Goal: Information Seeking & Learning: Learn about a topic

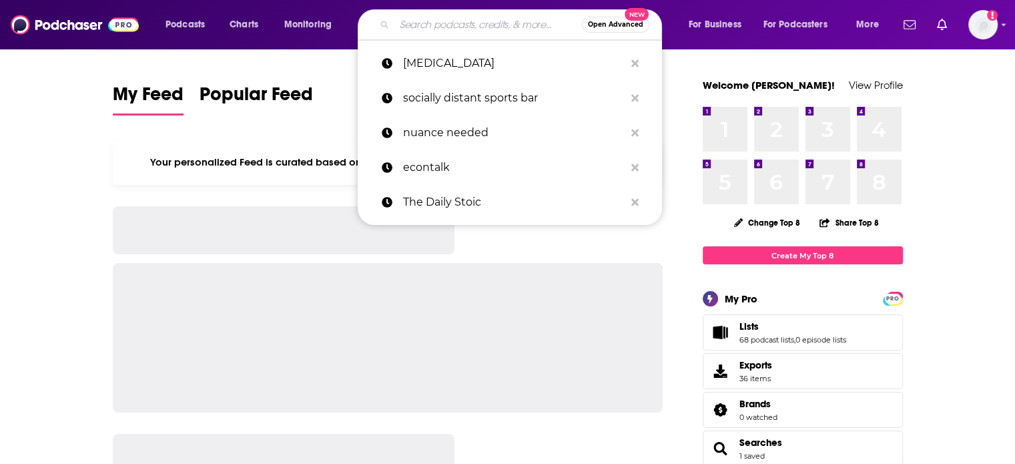
click at [452, 23] on input "Search podcasts, credits, & more..." at bounding box center [488, 24] width 188 height 21
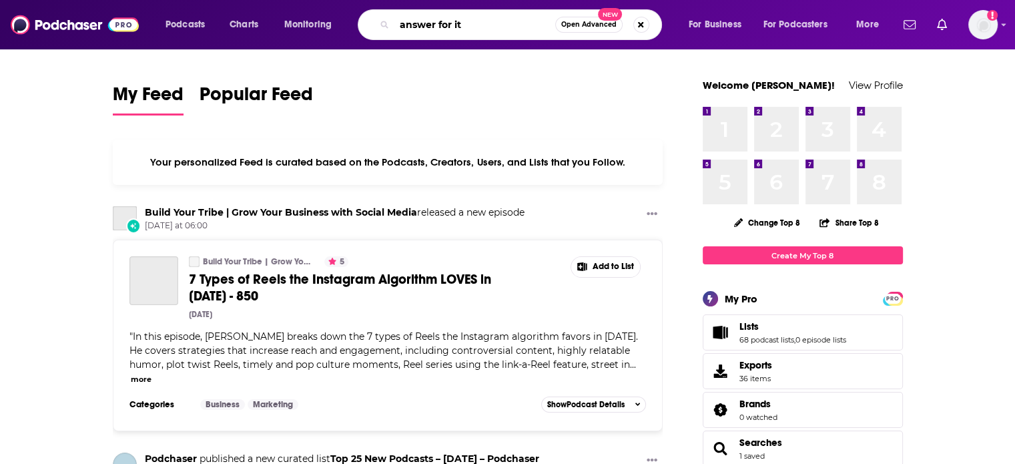
type input "answer for it"
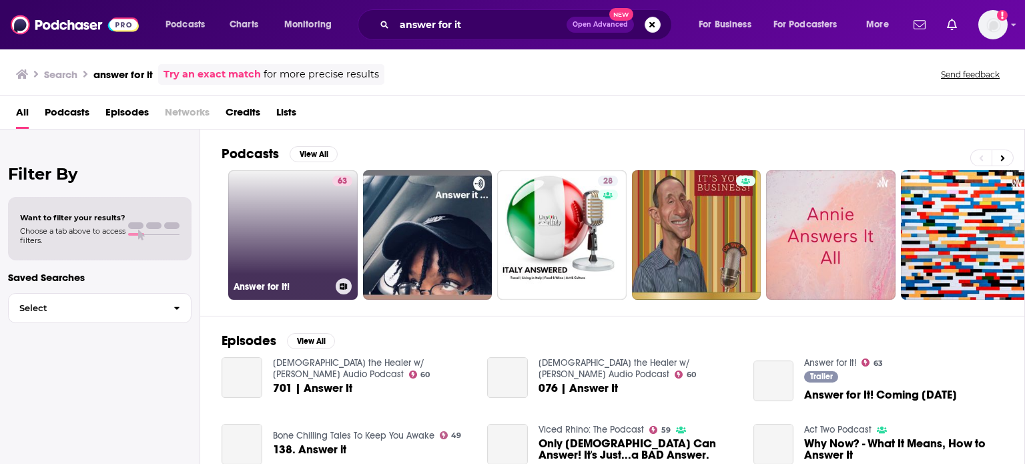
click at [312, 212] on link "63 Answer for It!" at bounding box center [292, 234] width 129 height 129
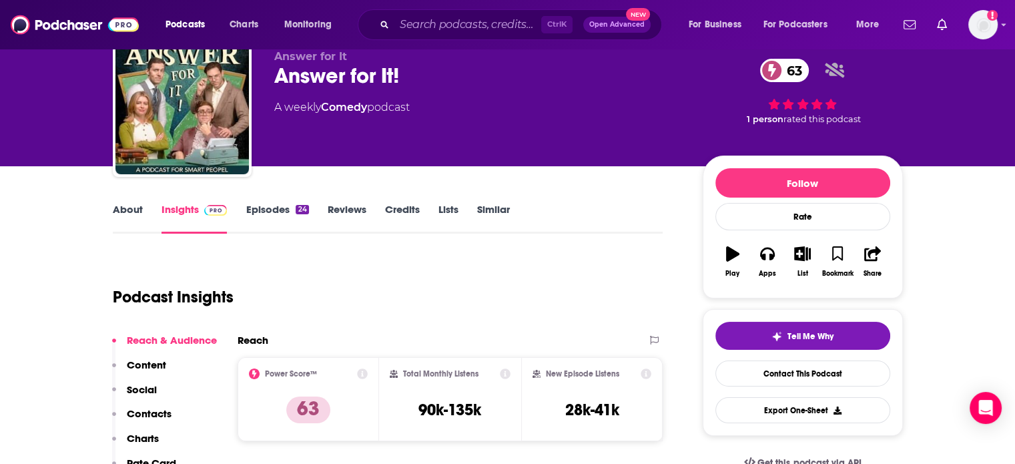
scroll to position [67, 0]
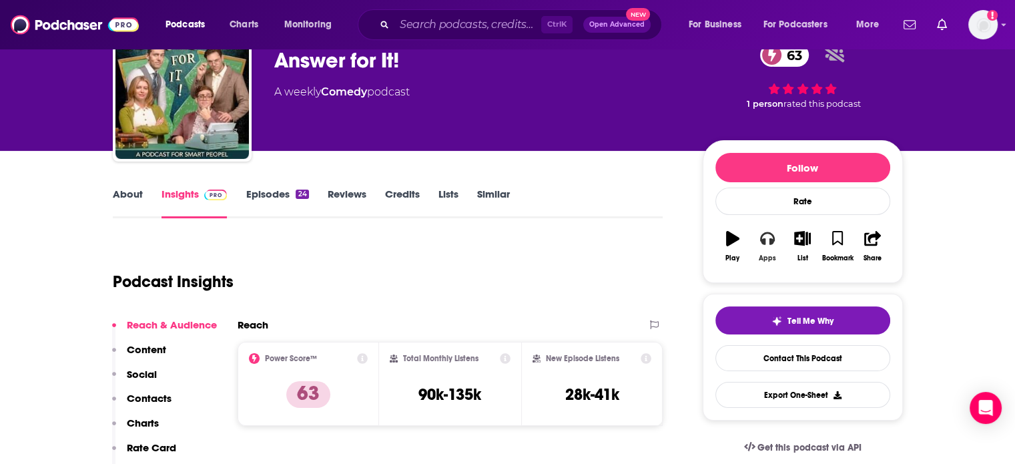
click at [763, 242] on icon "button" at bounding box center [767, 238] width 15 height 13
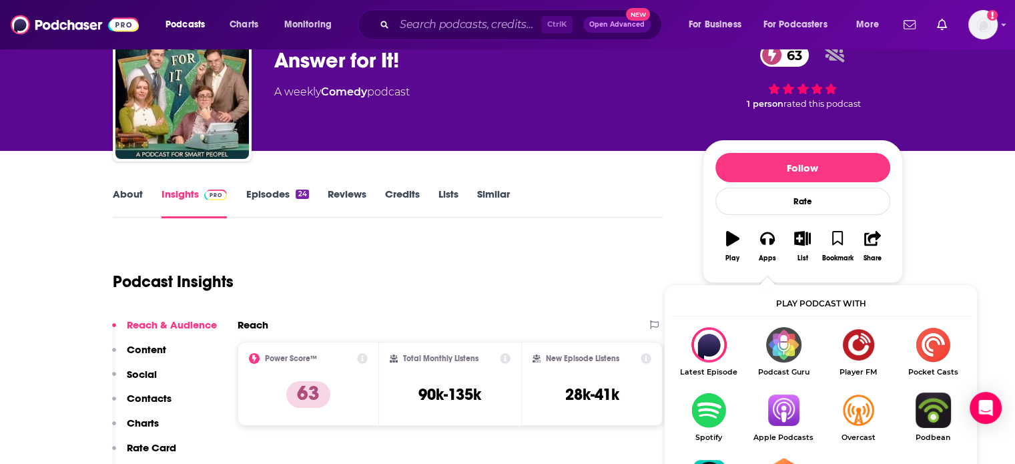
click at [771, 424] on img "Show Listen On dropdown" at bounding box center [783, 409] width 75 height 35
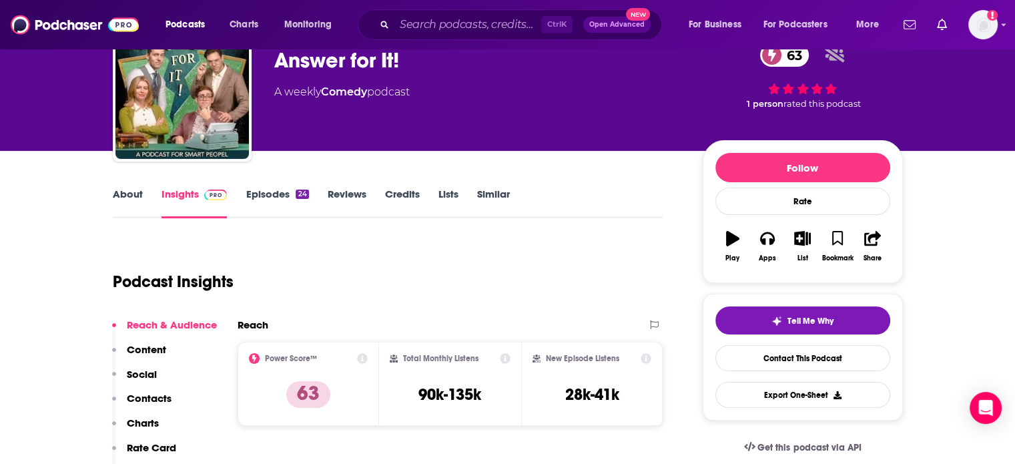
click at [123, 192] on link "About" at bounding box center [128, 203] width 30 height 31
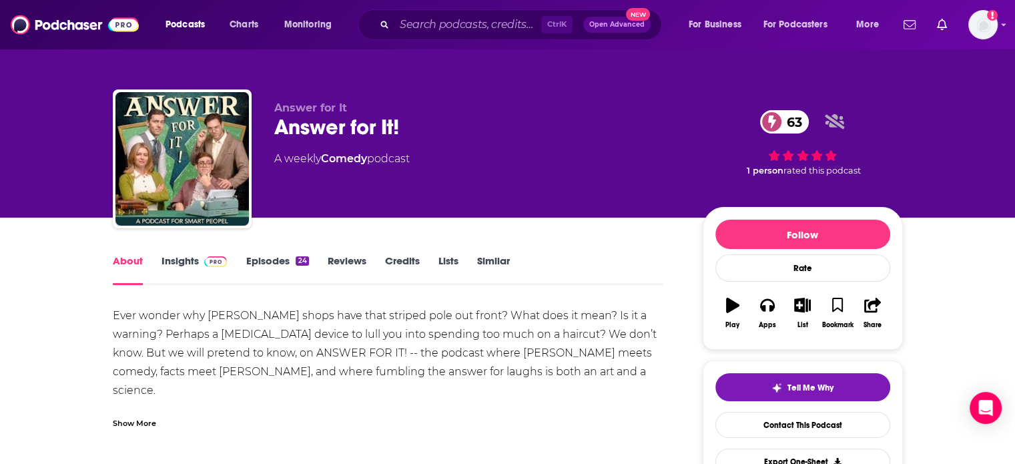
click at [246, 322] on div "Ever wonder why barber shops have that striped pole out front? What does it mea…" at bounding box center [388, 427] width 551 height 243
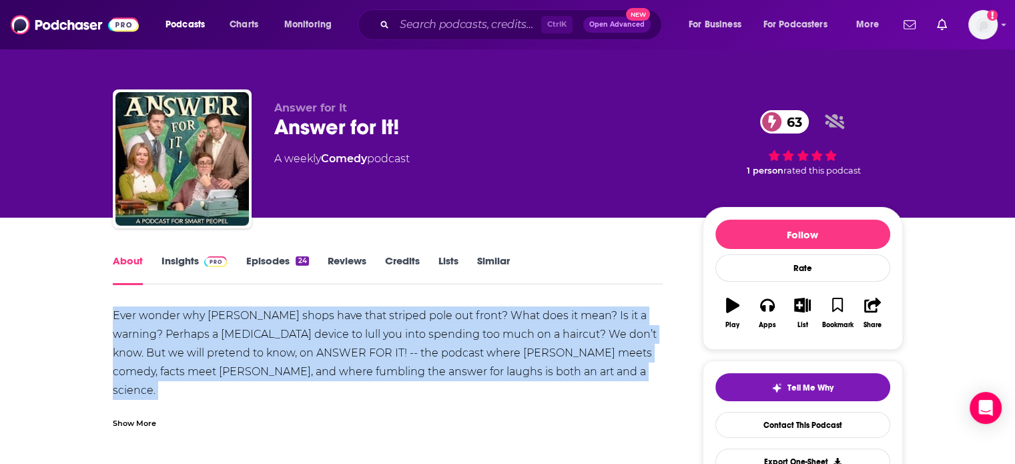
click at [246, 322] on div "Ever wonder why barber shops have that striped pole out front? What does it mea…" at bounding box center [388, 427] width 551 height 243
copy div "Ever wonder why barber shops have that striped pole out front? What does it mea…"
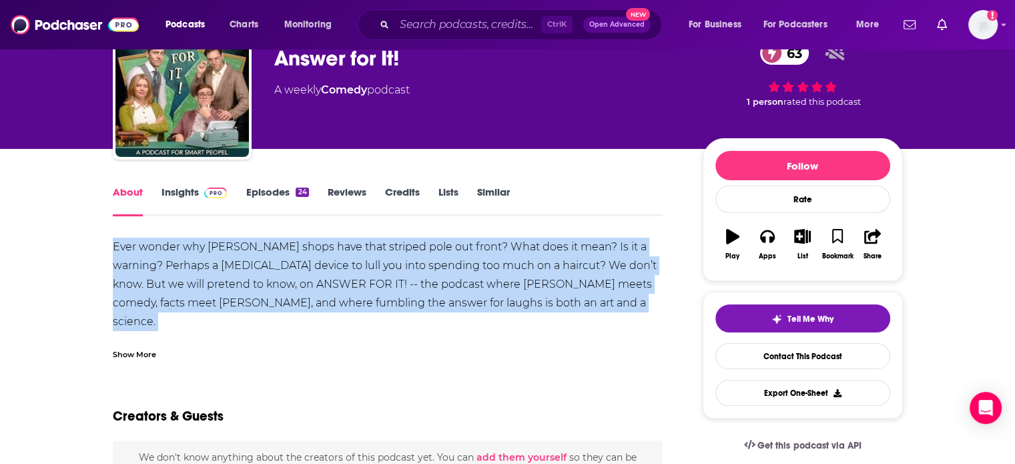
scroll to position [67, 0]
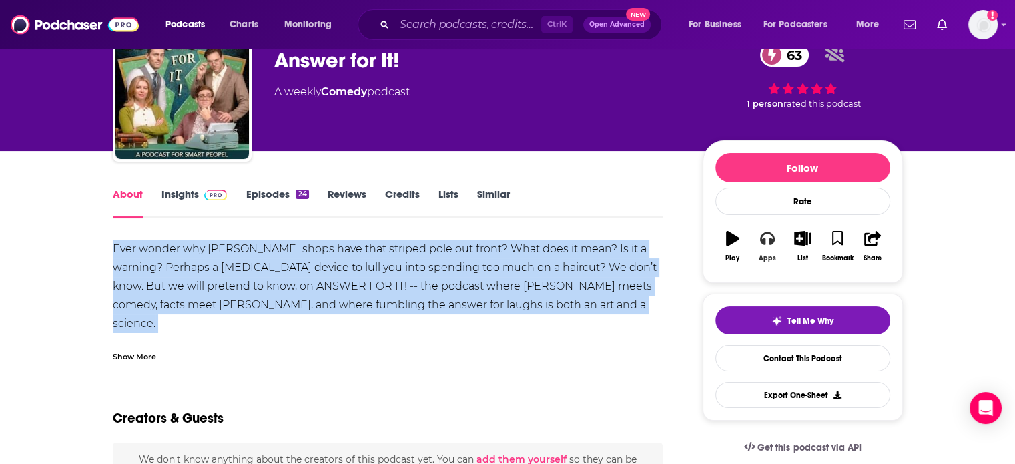
click at [778, 254] on button "Apps" at bounding box center [767, 246] width 35 height 48
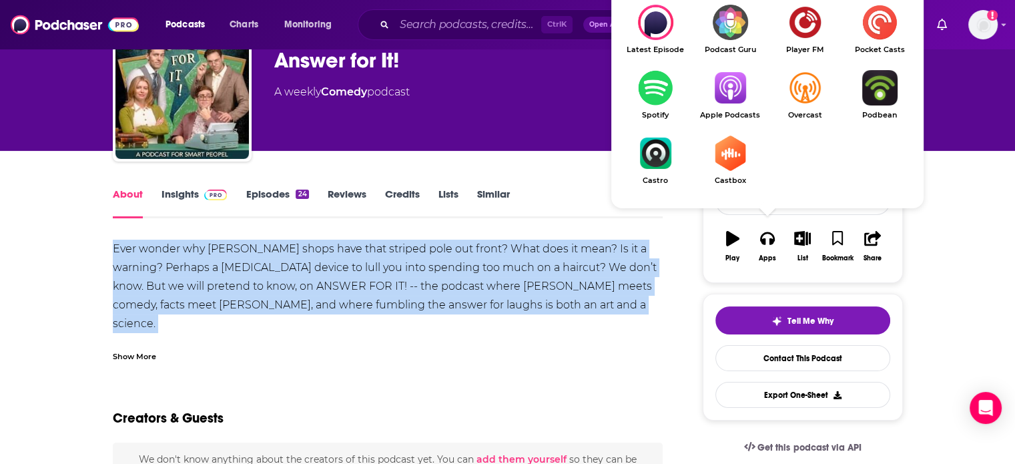
drag, startPoint x: 724, startPoint y: 95, endPoint x: 727, endPoint y: 83, distance: 13.1
click at [727, 83] on img "Show Listen On dropdown" at bounding box center [730, 87] width 75 height 35
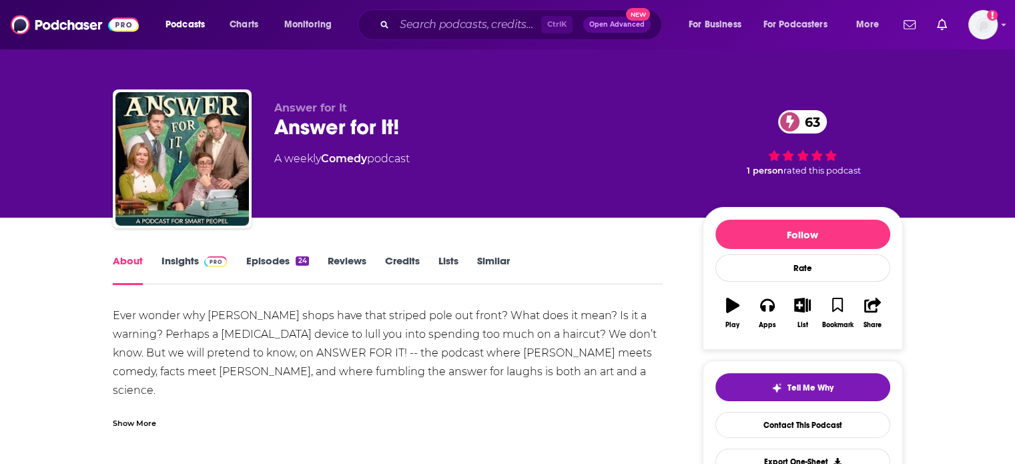
drag, startPoint x: 567, startPoint y: 21, endPoint x: 491, endPoint y: 24, distance: 76.1
click at [566, 21] on span "Ctrl K" at bounding box center [556, 24] width 31 height 17
click at [483, 23] on input "Search podcasts, credits, & more..." at bounding box center [467, 24] width 147 height 21
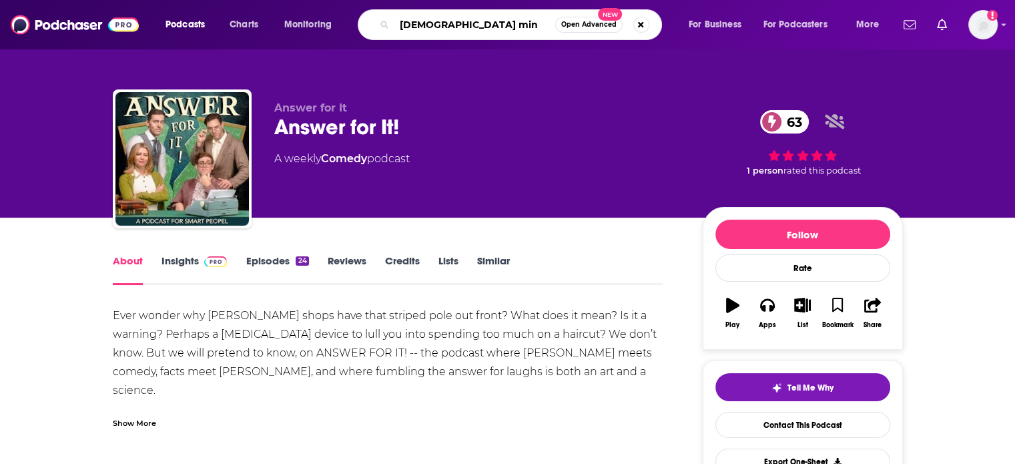
type input "zen mind"
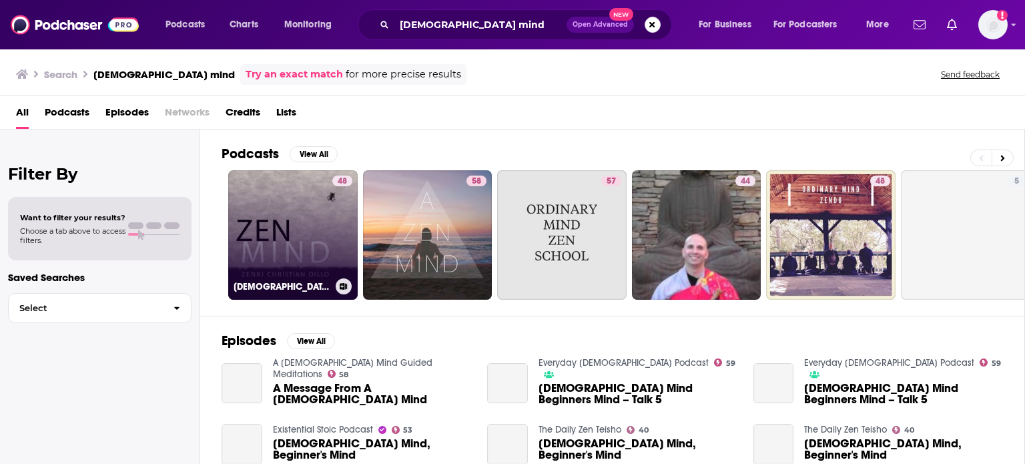
click at [287, 216] on link "48 Zen Mind" at bounding box center [292, 234] width 129 height 129
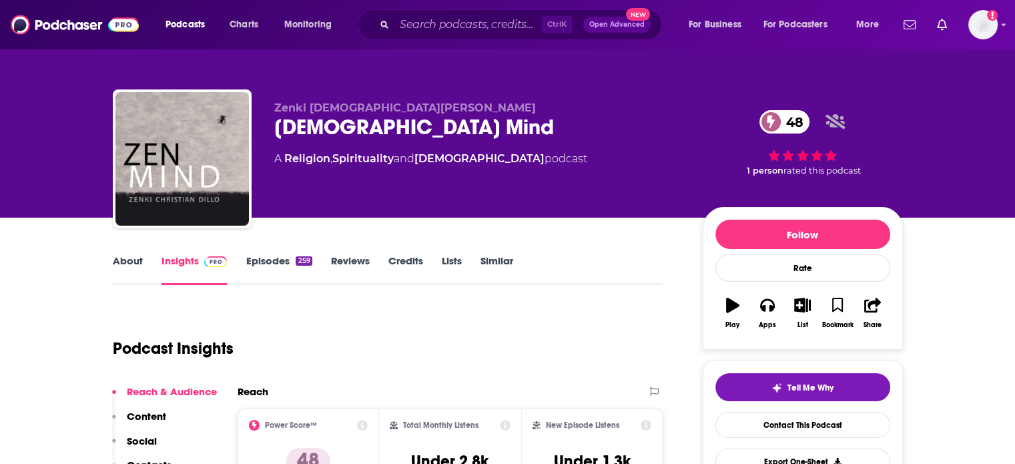
click at [139, 260] on link "About" at bounding box center [128, 269] width 30 height 31
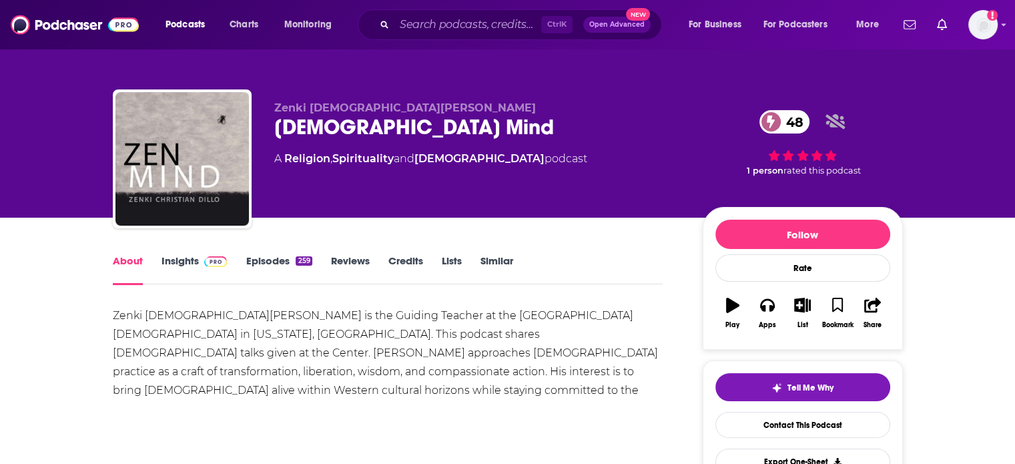
click at [210, 316] on div "Zenki Christian Dillo Roshi is the Guiding Teacher at the Boulder Zen Center in…" at bounding box center [388, 362] width 551 height 112
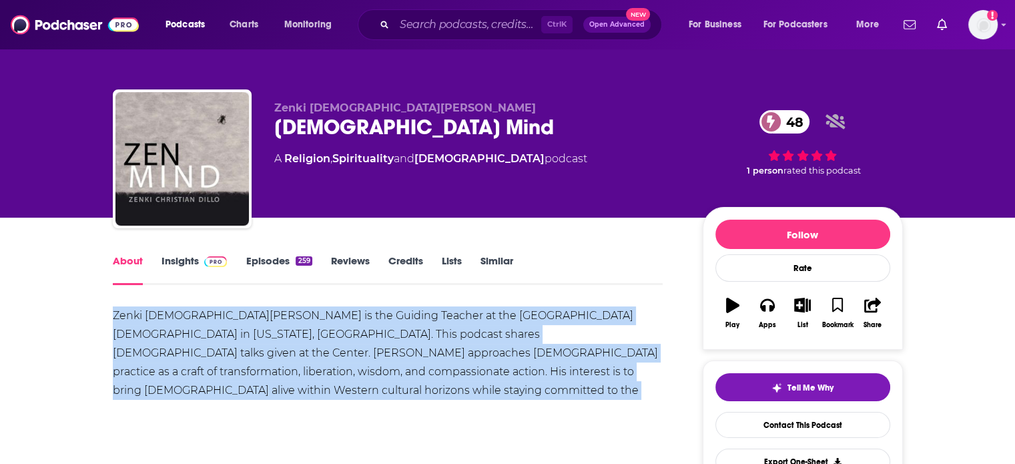
click at [210, 316] on div "Zenki Christian Dillo Roshi is the Guiding Teacher at the Boulder Zen Center in…" at bounding box center [388, 362] width 551 height 112
copy div "Zenki Christian Dillo Roshi is the Guiding Teacher at the Boulder Zen Center in…"
click at [199, 260] on span at bounding box center [213, 260] width 29 height 13
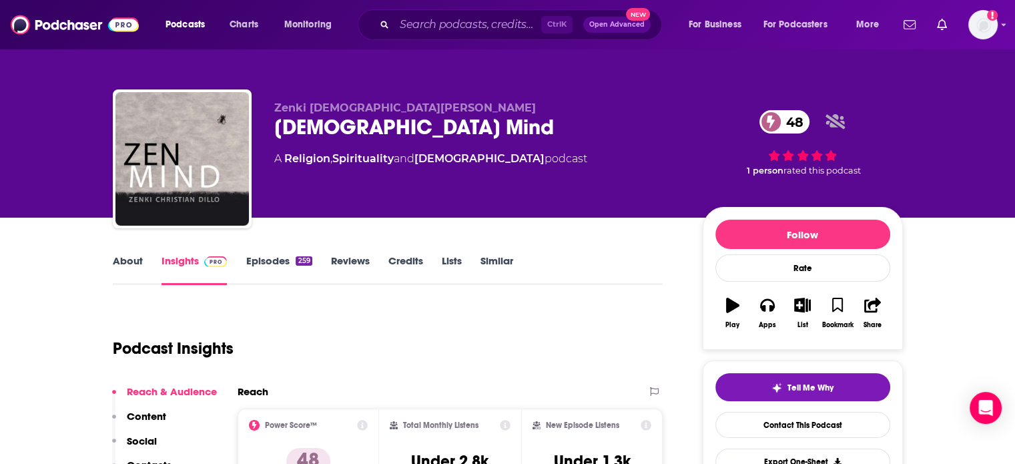
click at [0, 171] on div "Zenki Christian Dillo Zen Mind 48 A Religion , Spirituality and Buddhism podcas…" at bounding box center [507, 109] width 1015 height 218
click at [455, 21] on input "Search podcasts, credits, & more..." at bounding box center [467, 24] width 147 height 21
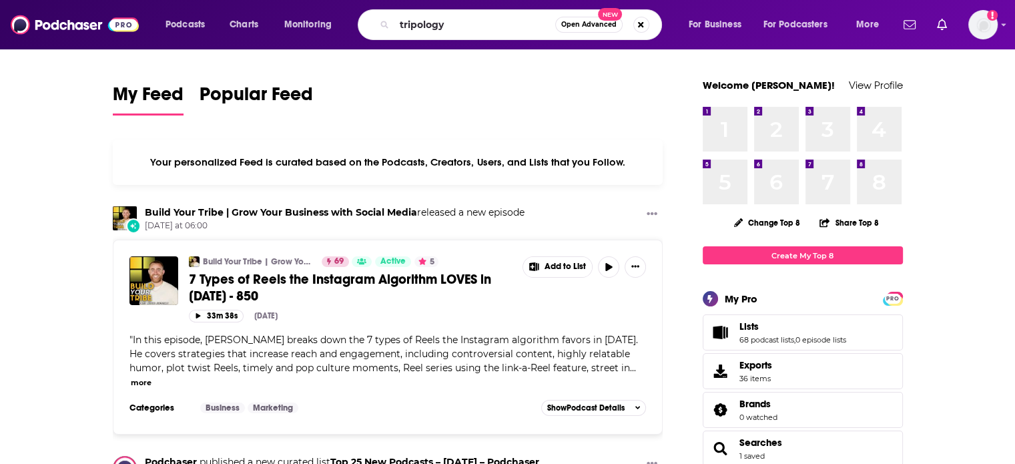
type input "tripology"
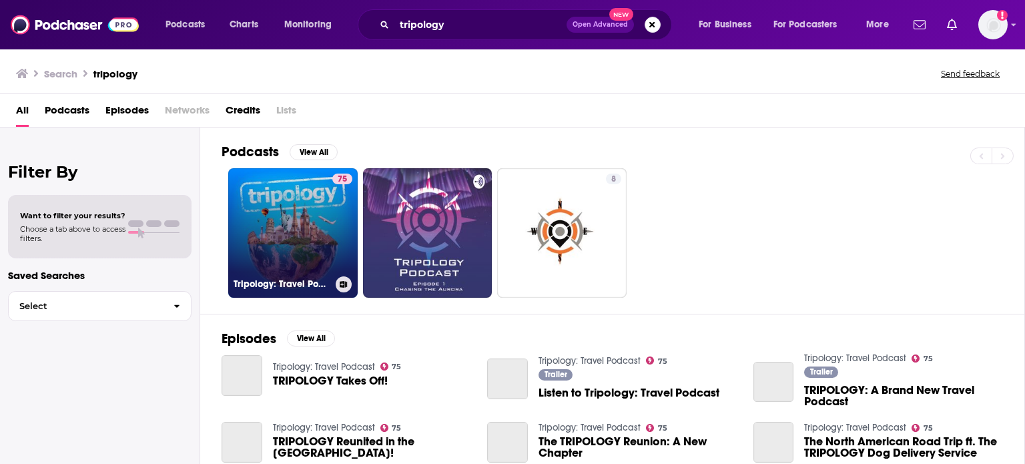
click at [304, 176] on link "75 Tripology: Travel Podcast" at bounding box center [292, 232] width 129 height 129
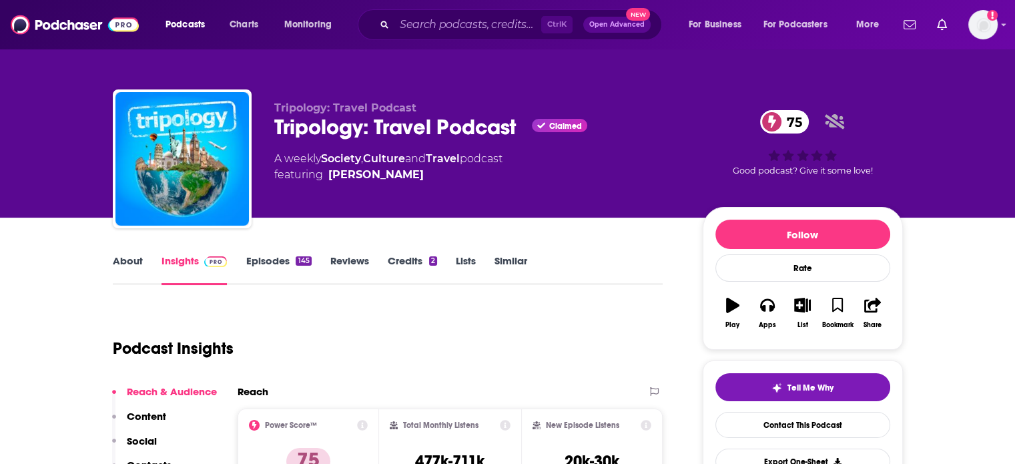
click at [120, 262] on link "About" at bounding box center [128, 269] width 30 height 31
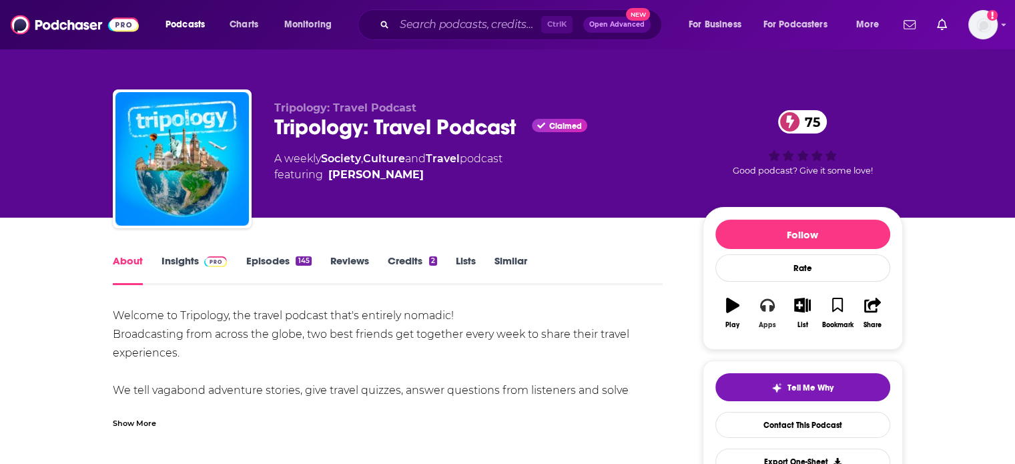
click at [768, 312] on icon "button" at bounding box center [767, 305] width 15 height 15
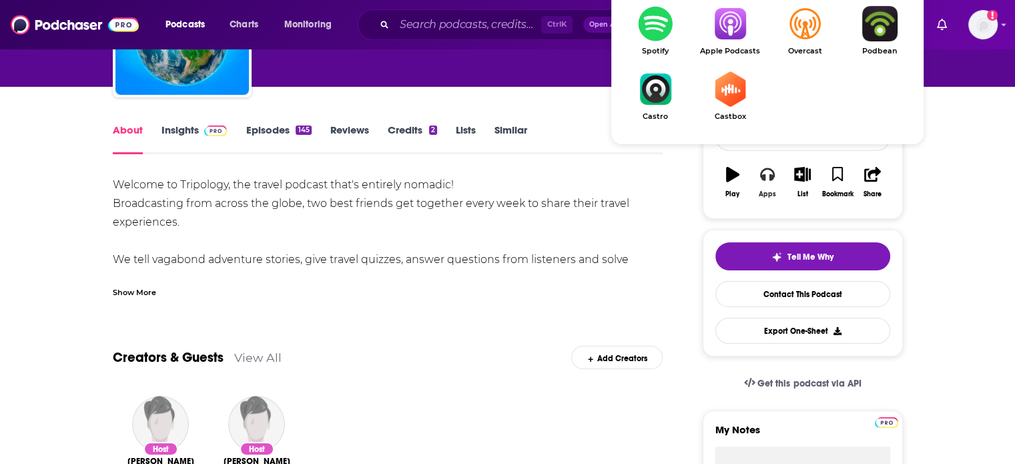
scroll to position [133, 0]
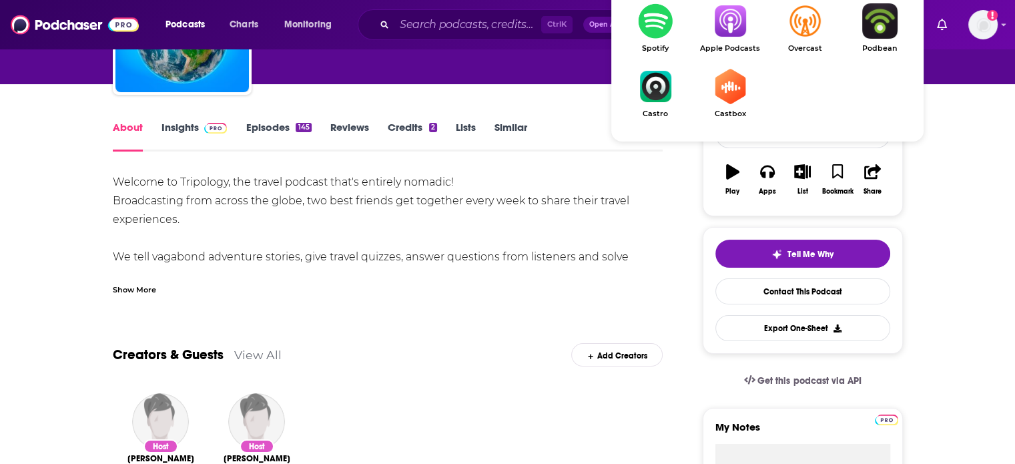
click at [662, 43] on link "Spotify" at bounding box center [655, 27] width 75 height 49
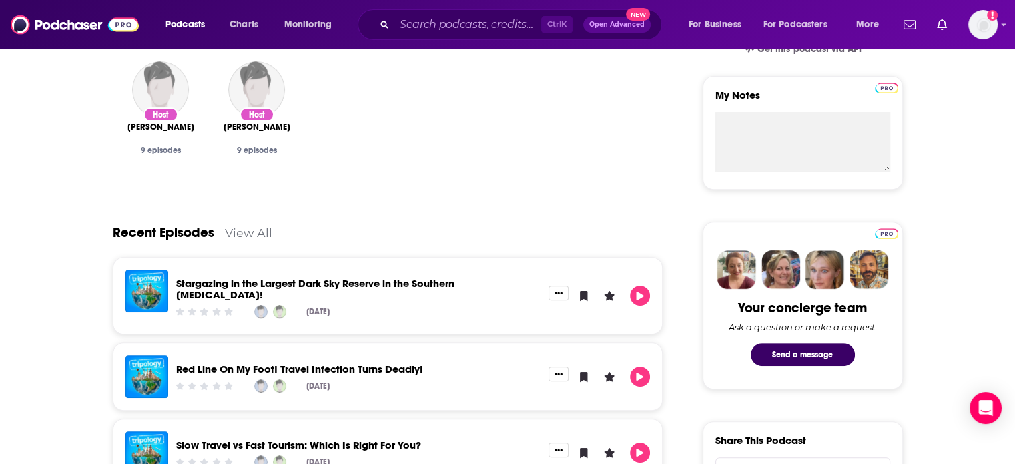
scroll to position [467, 0]
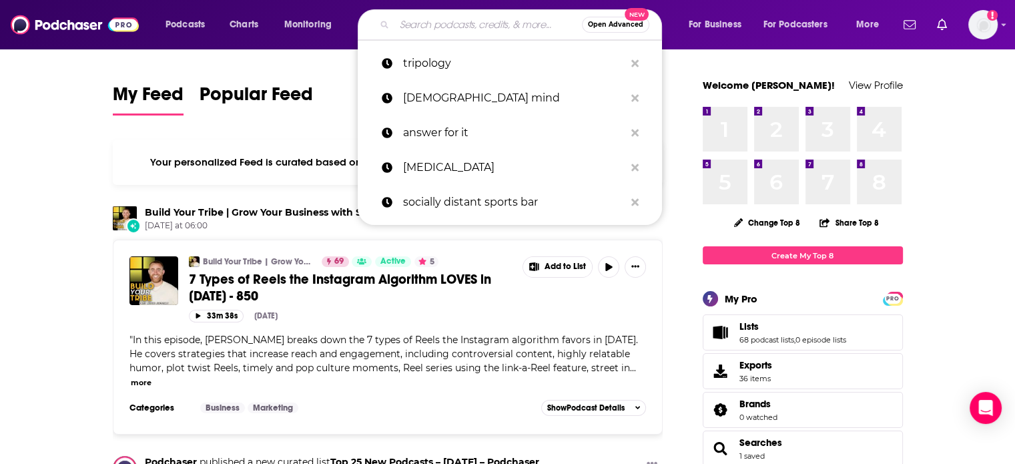
paste input "The Conspirators"
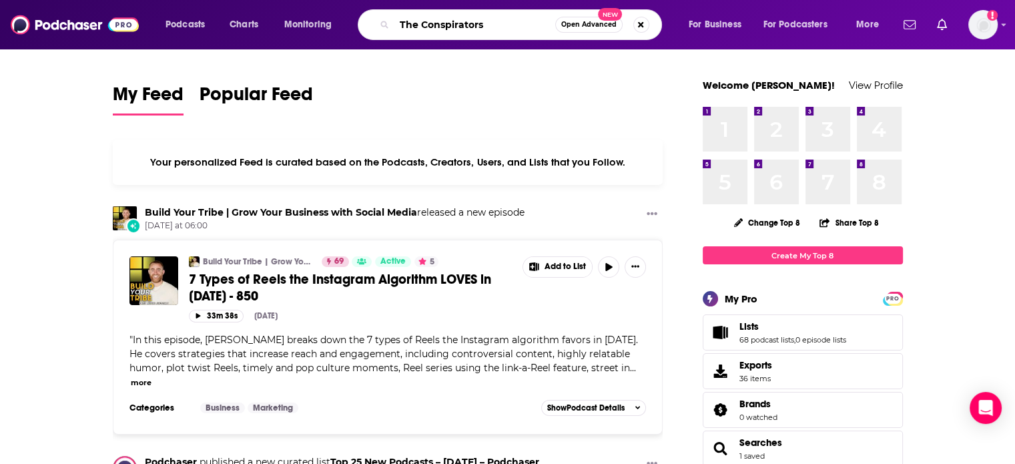
type input "The Conspirators"
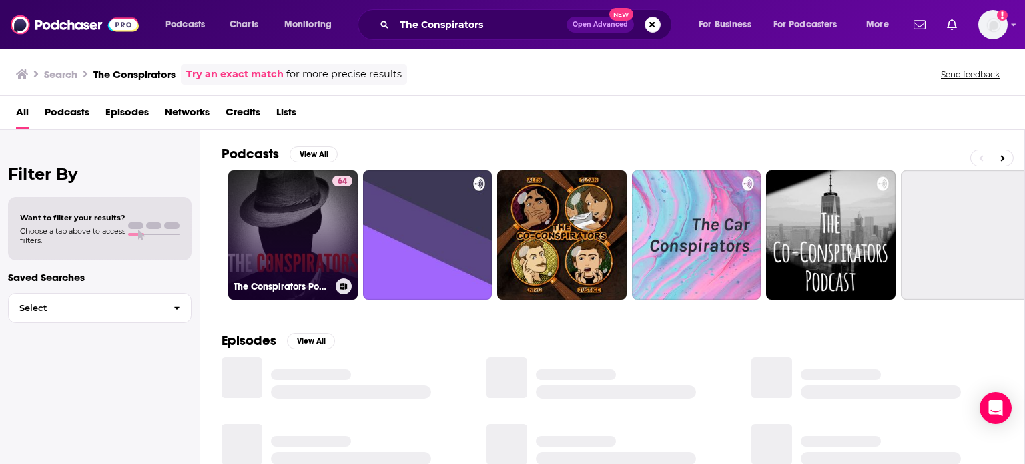
click at [326, 202] on link "64 The Conspirators Podcast" at bounding box center [292, 234] width 129 height 129
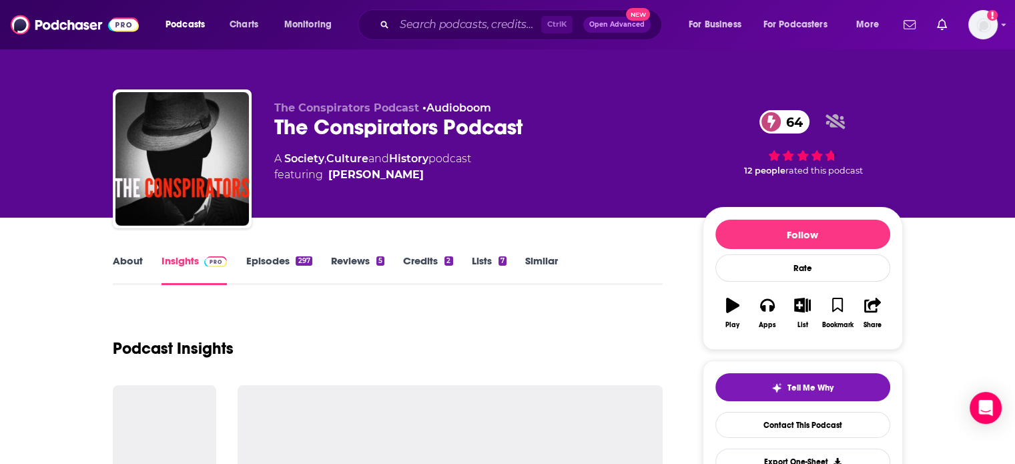
click at [113, 263] on link "About" at bounding box center [128, 269] width 30 height 31
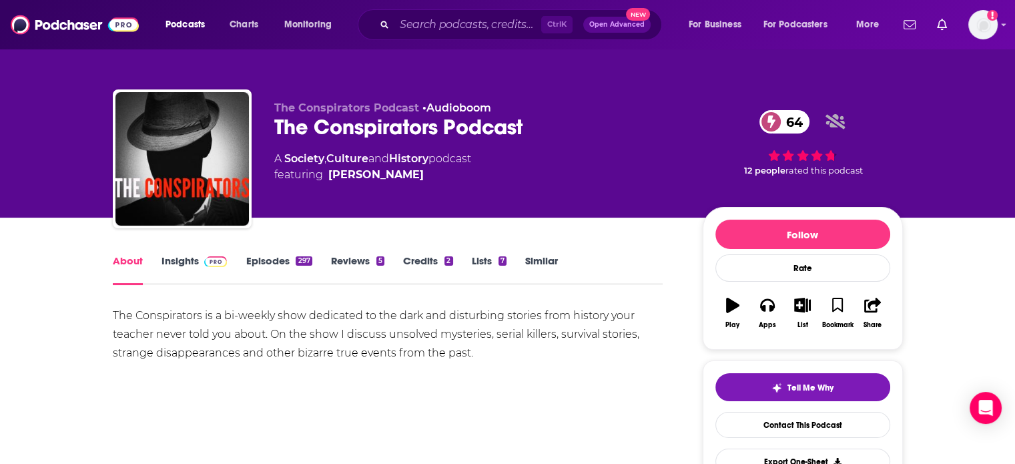
click at [283, 321] on div "The Conspirators is a bi-weekly show dedicated to the dark and disturbing stori…" at bounding box center [388, 334] width 551 height 56
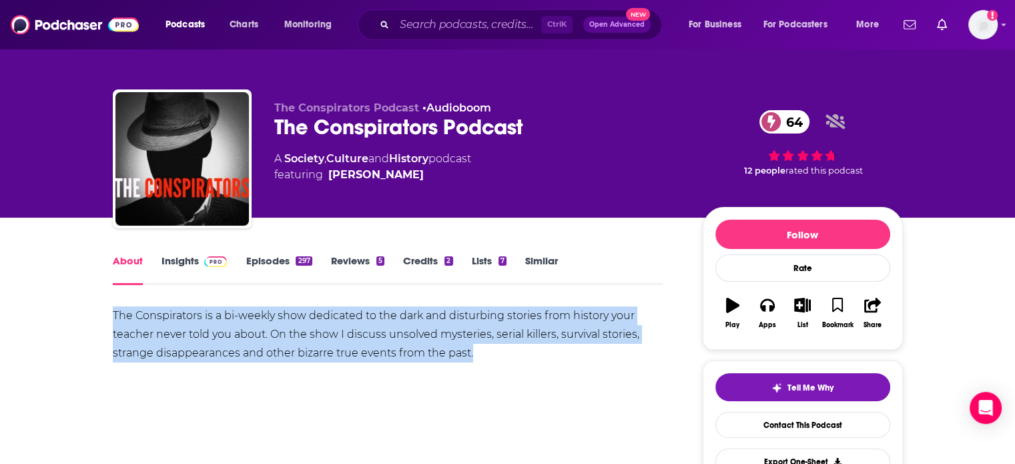
copy div "The Conspirators is a bi-weekly show dedicated to the dark and disturbing stori…"
